Goal: Navigation & Orientation: Find specific page/section

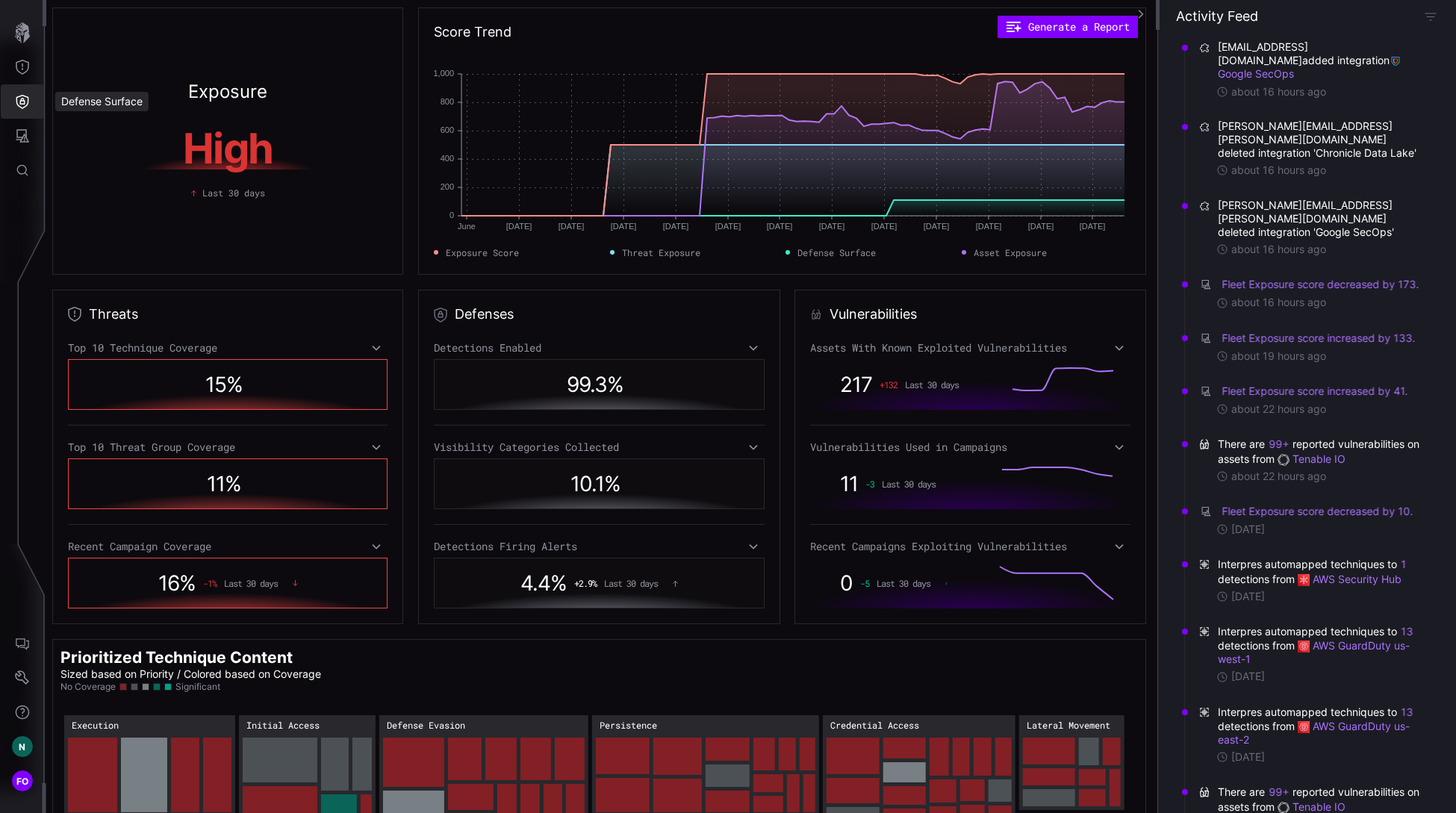
click at [24, 110] on button "Defense Surface" at bounding box center [23, 101] width 44 height 34
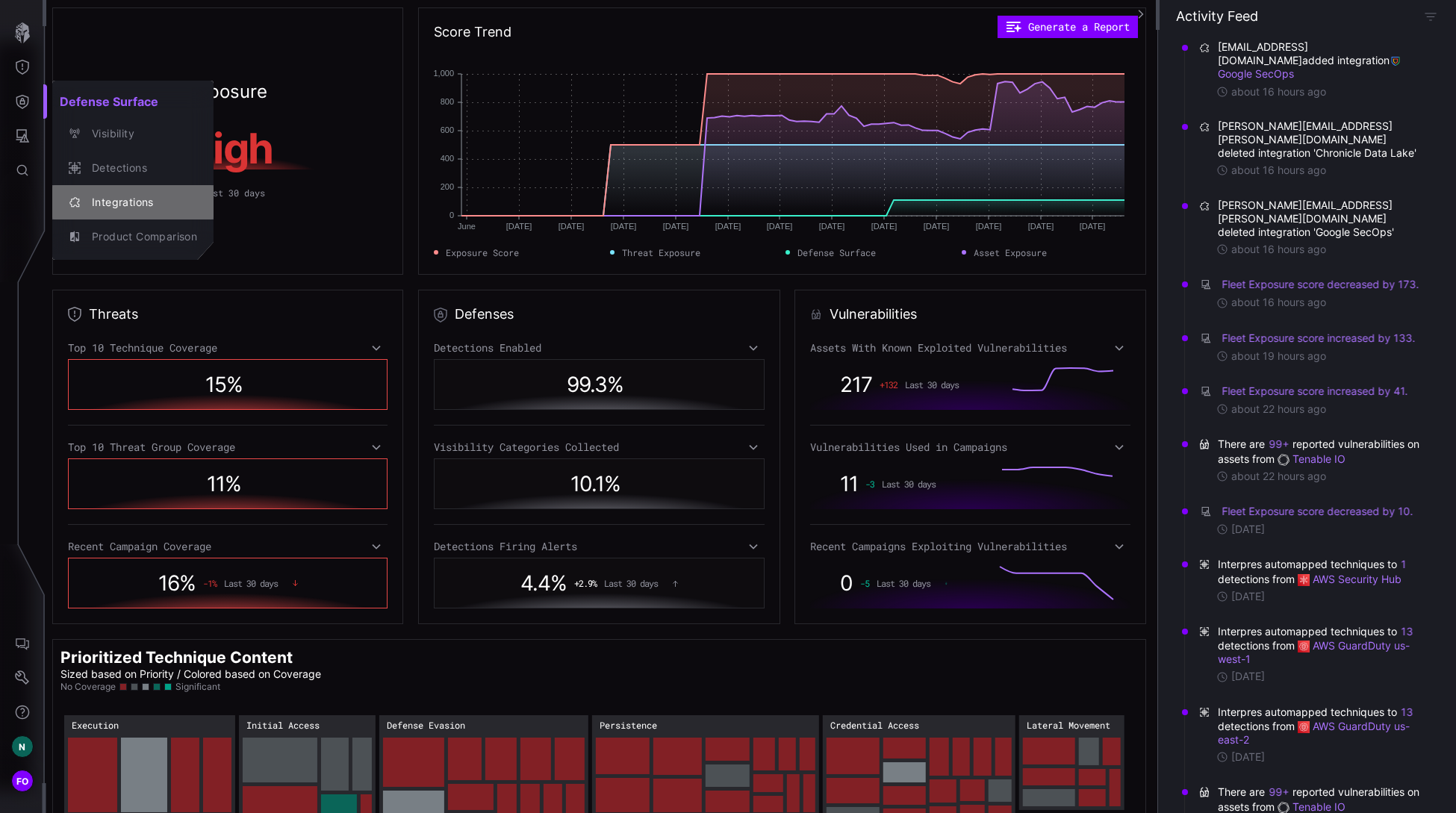
click at [116, 201] on div "Integrations" at bounding box center [141, 202] width 113 height 18
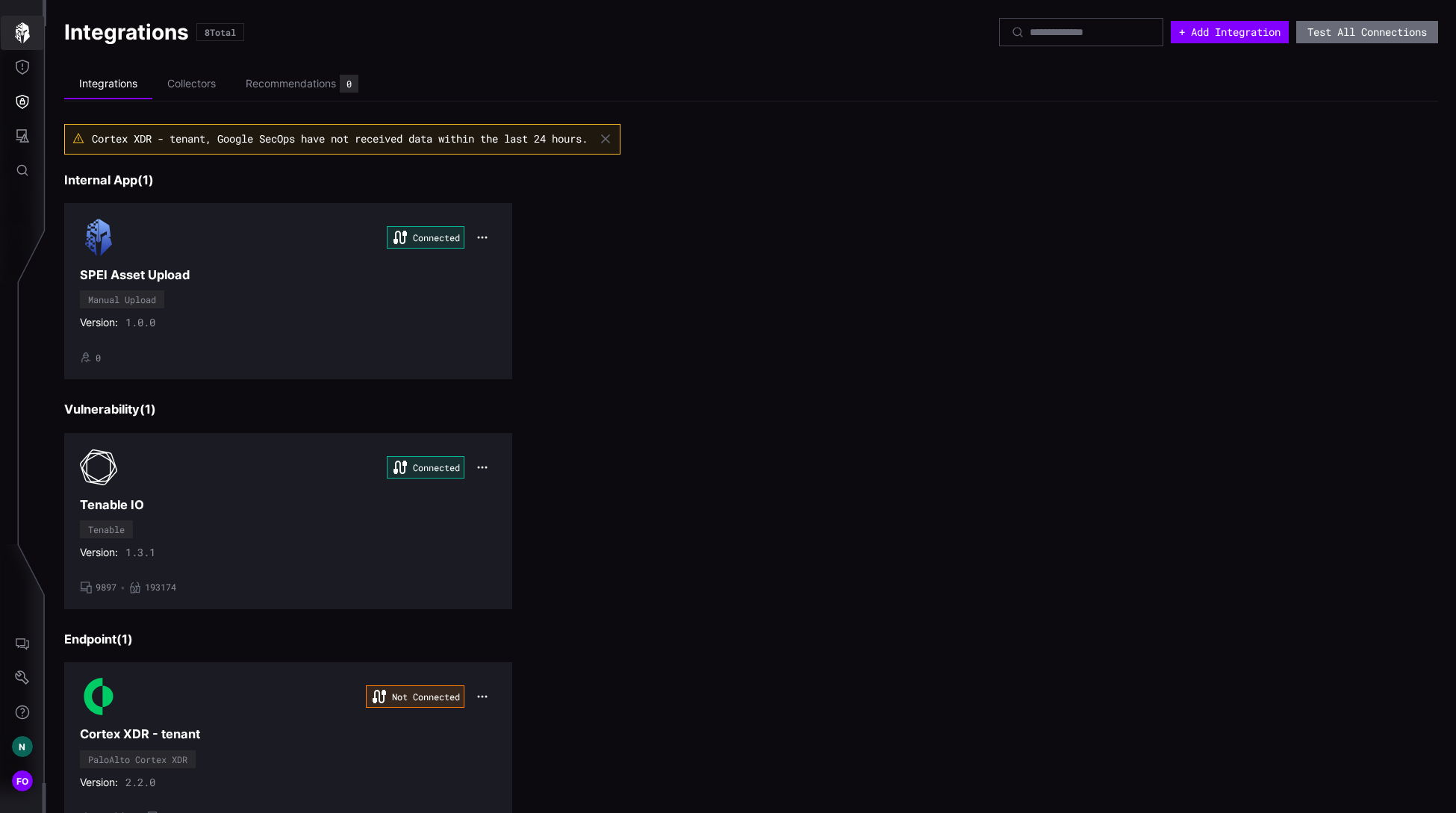
click at [10, 36] on button "button" at bounding box center [23, 32] width 44 height 34
